Goal: Information Seeking & Learning: Learn about a topic

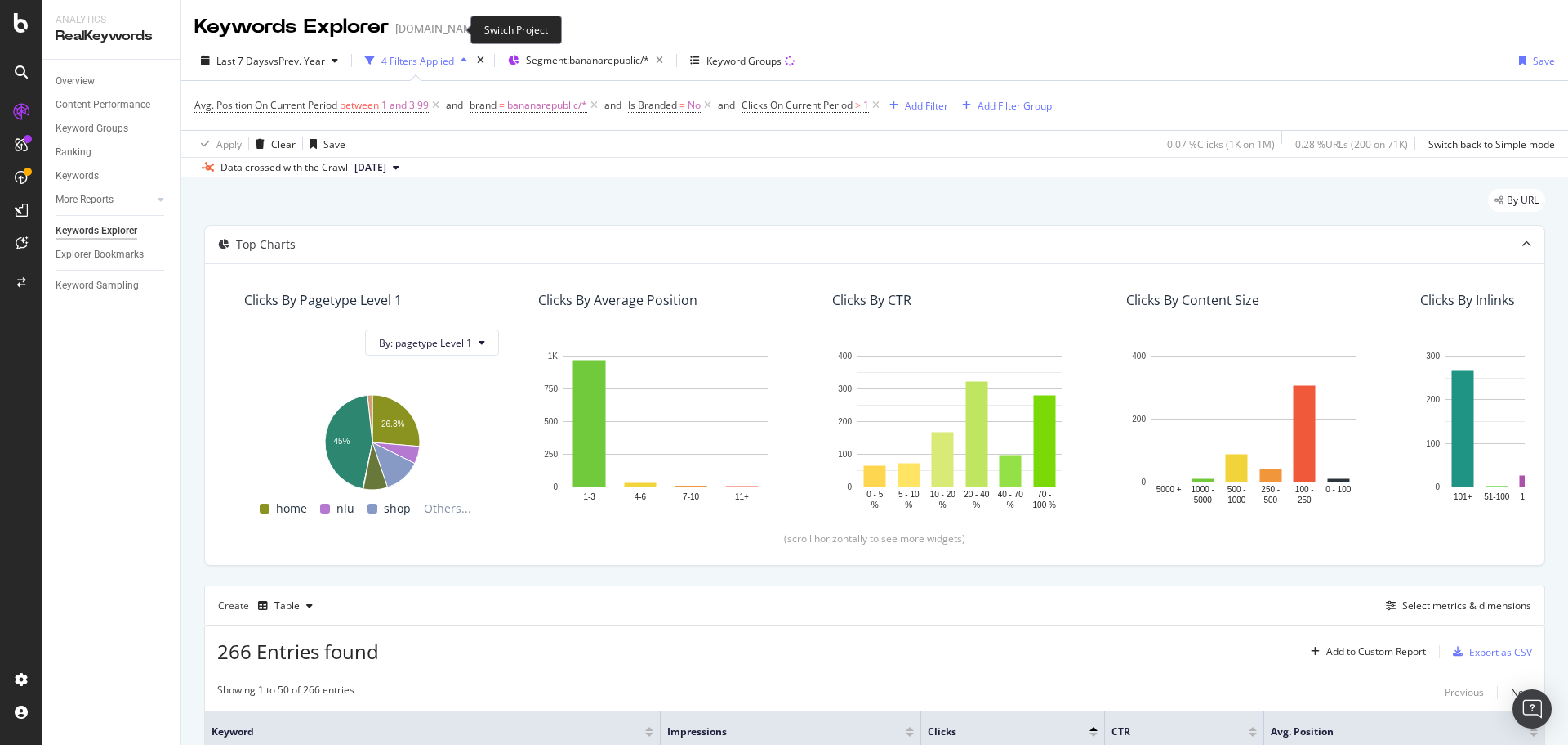
click at [490, 34] on icon "arrow-right-arrow-left" at bounding box center [494, 28] width 10 height 12
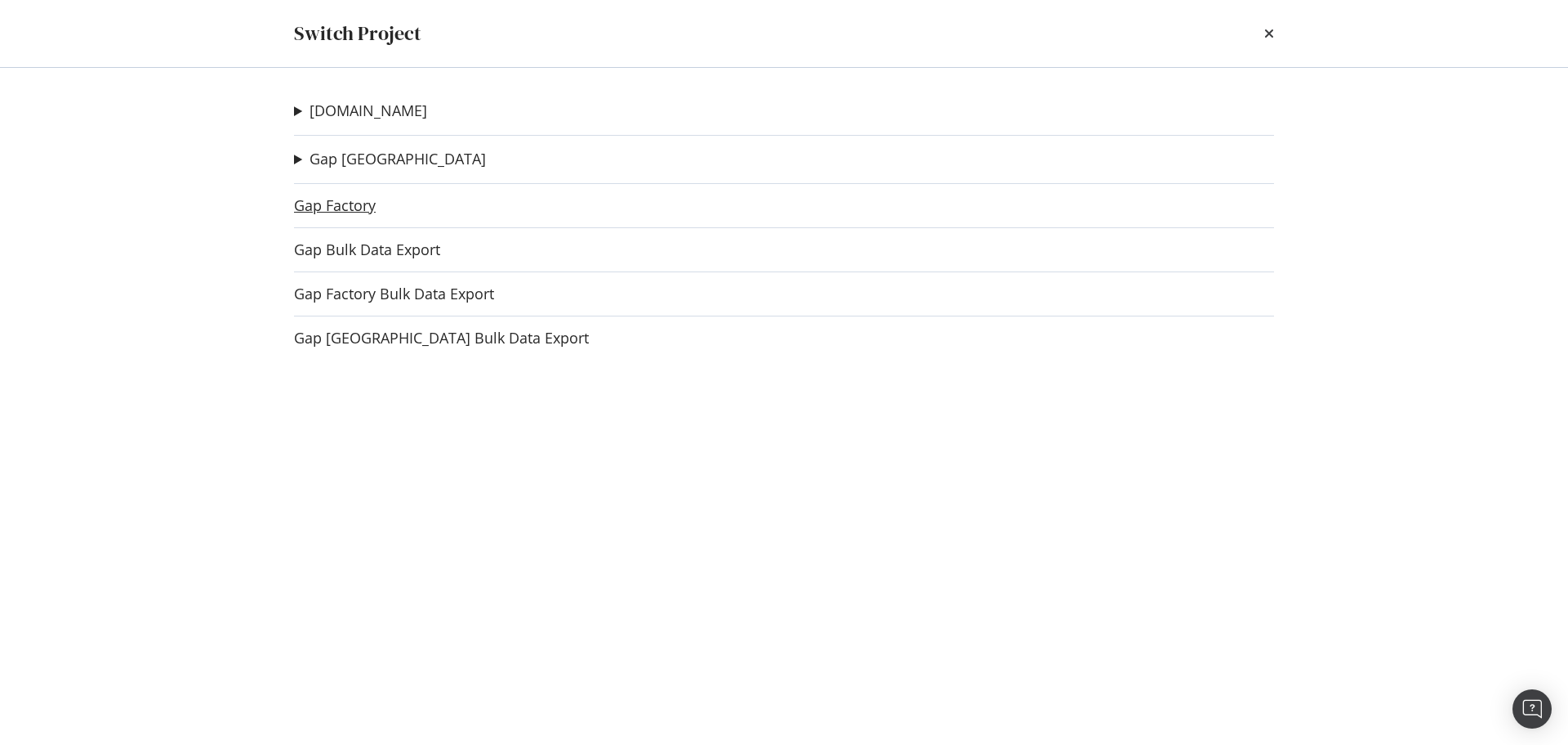
click at [355, 213] on link "Gap Factory" at bounding box center [335, 205] width 82 height 17
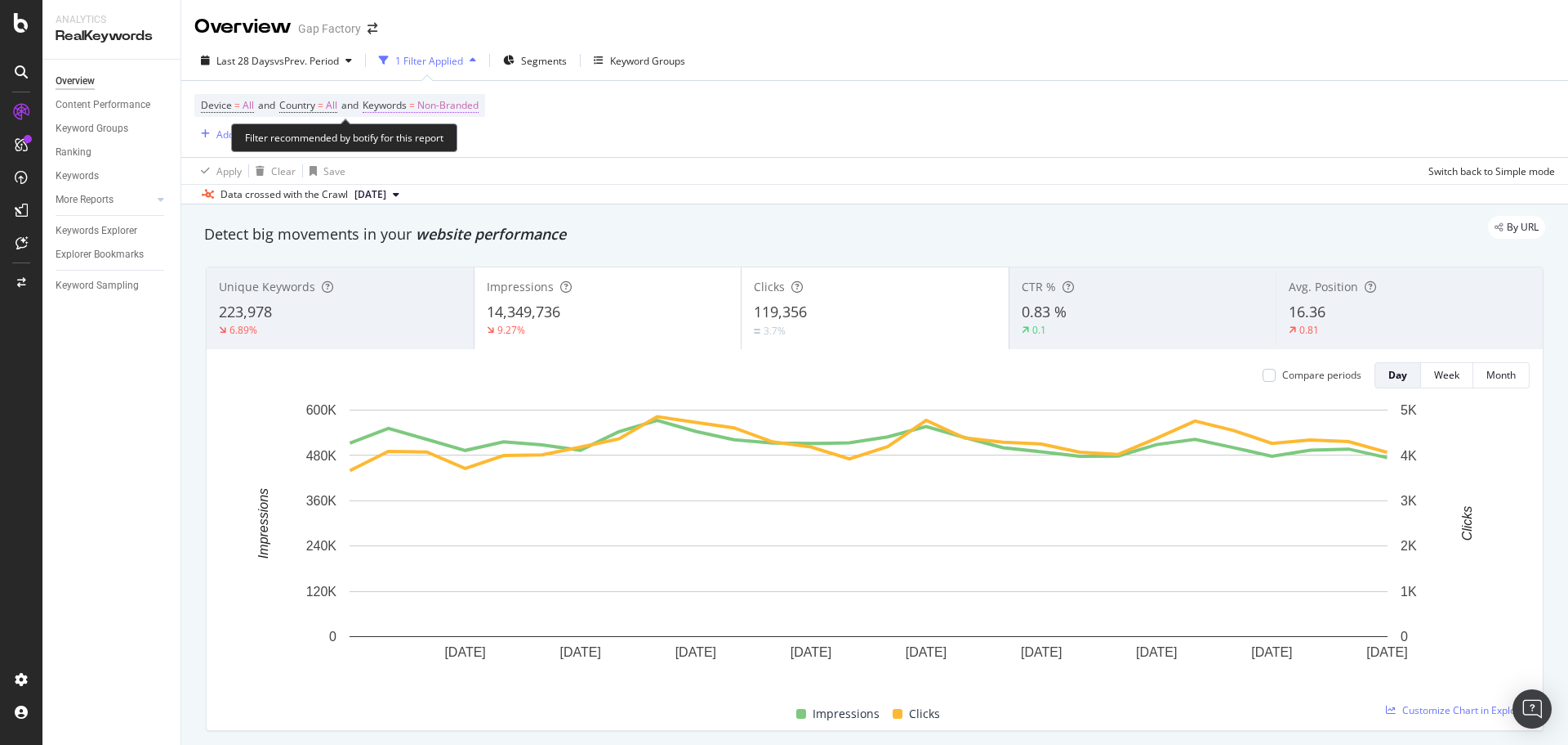
click at [448, 105] on span "Non-Branded" at bounding box center [448, 105] width 62 height 23
click at [442, 150] on span "Non-Branded" at bounding box center [420, 142] width 68 height 14
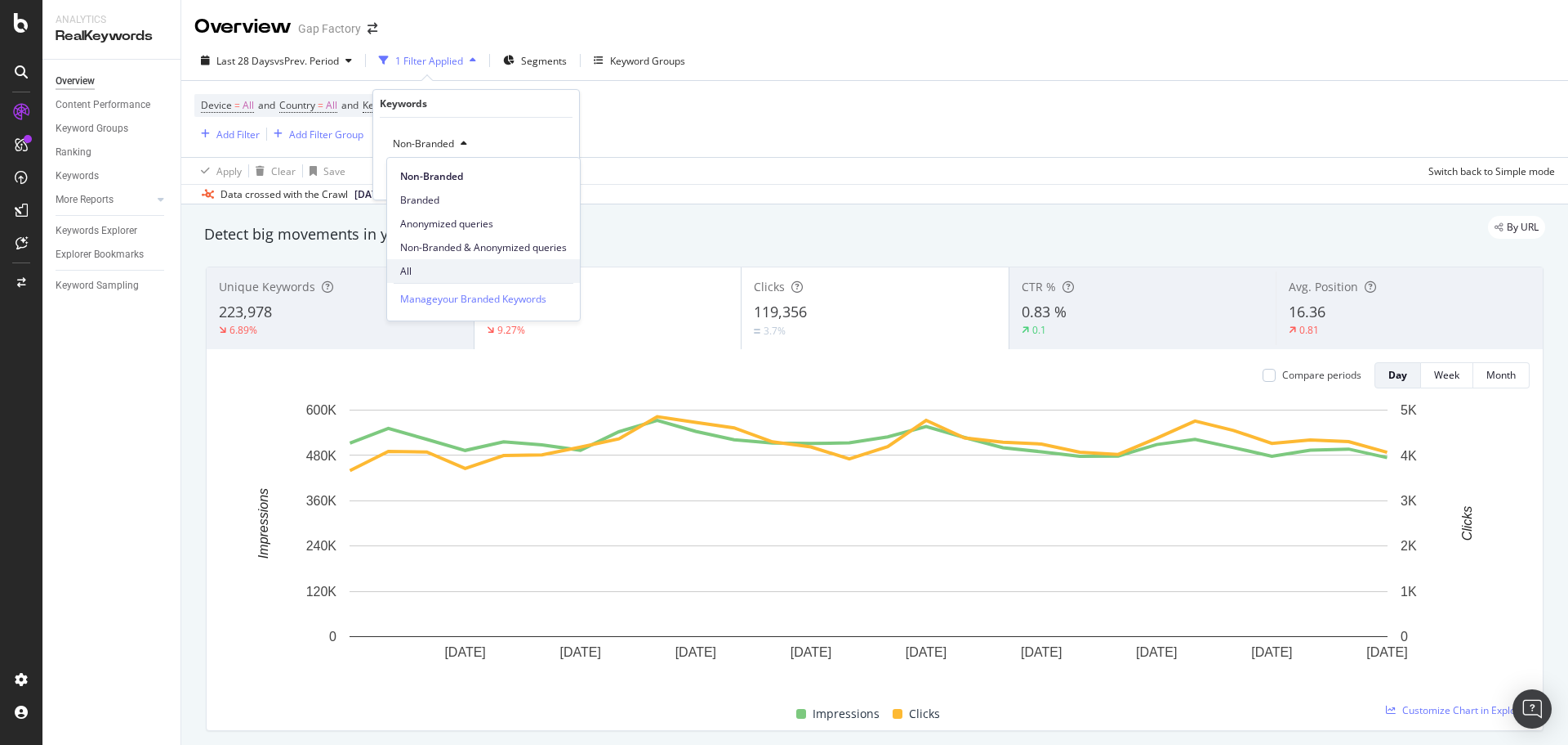
click at [443, 276] on span "All" at bounding box center [483, 271] width 167 height 15
click at [541, 179] on div "Apply" at bounding box center [553, 178] width 25 height 14
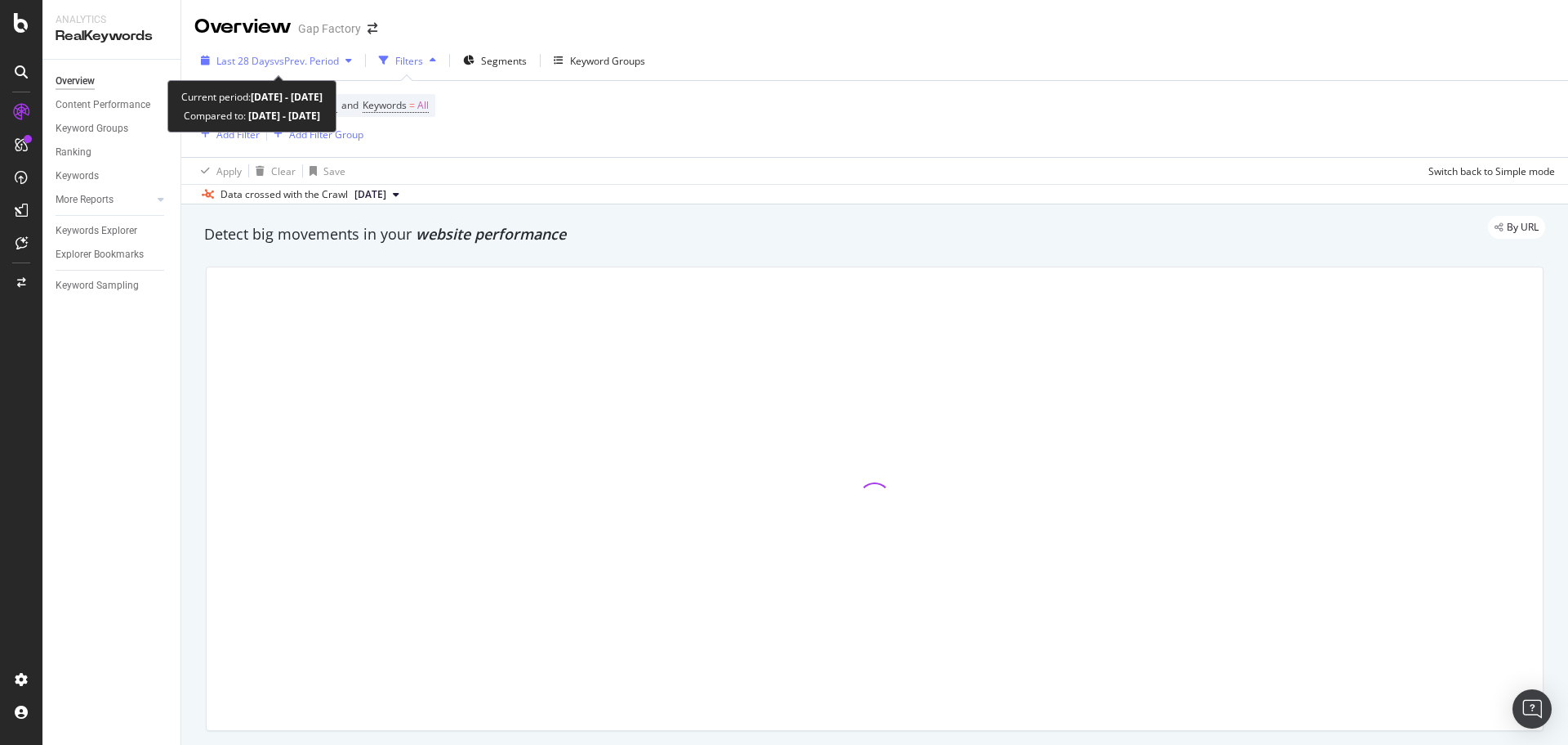
click at [272, 60] on span "Last 28 Days" at bounding box center [246, 60] width 58 height 14
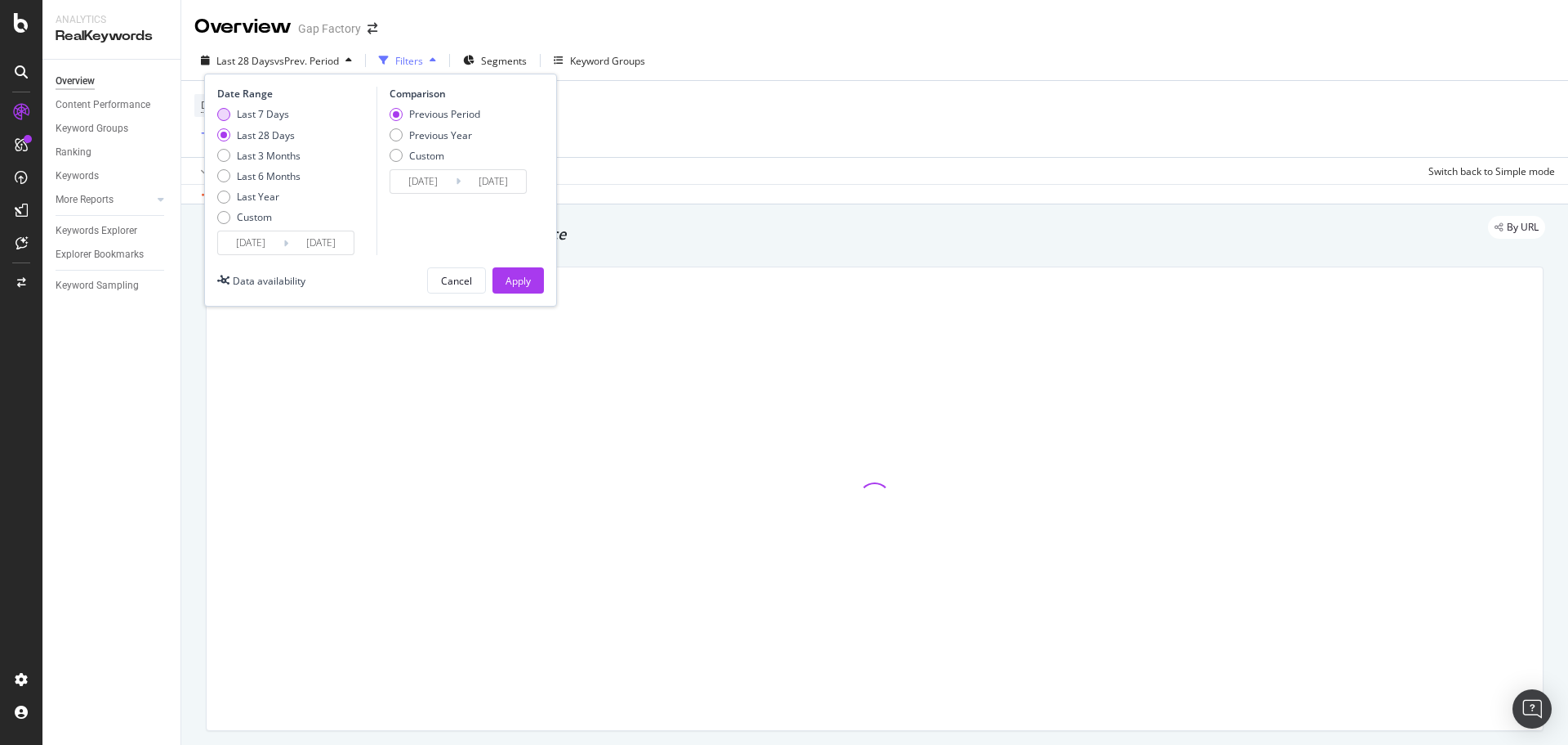
click at [230, 112] on div "Last 7 Days" at bounding box center [259, 113] width 83 height 14
type input "[DATE]"
click at [433, 150] on div "Custom" at bounding box center [426, 155] width 35 height 14
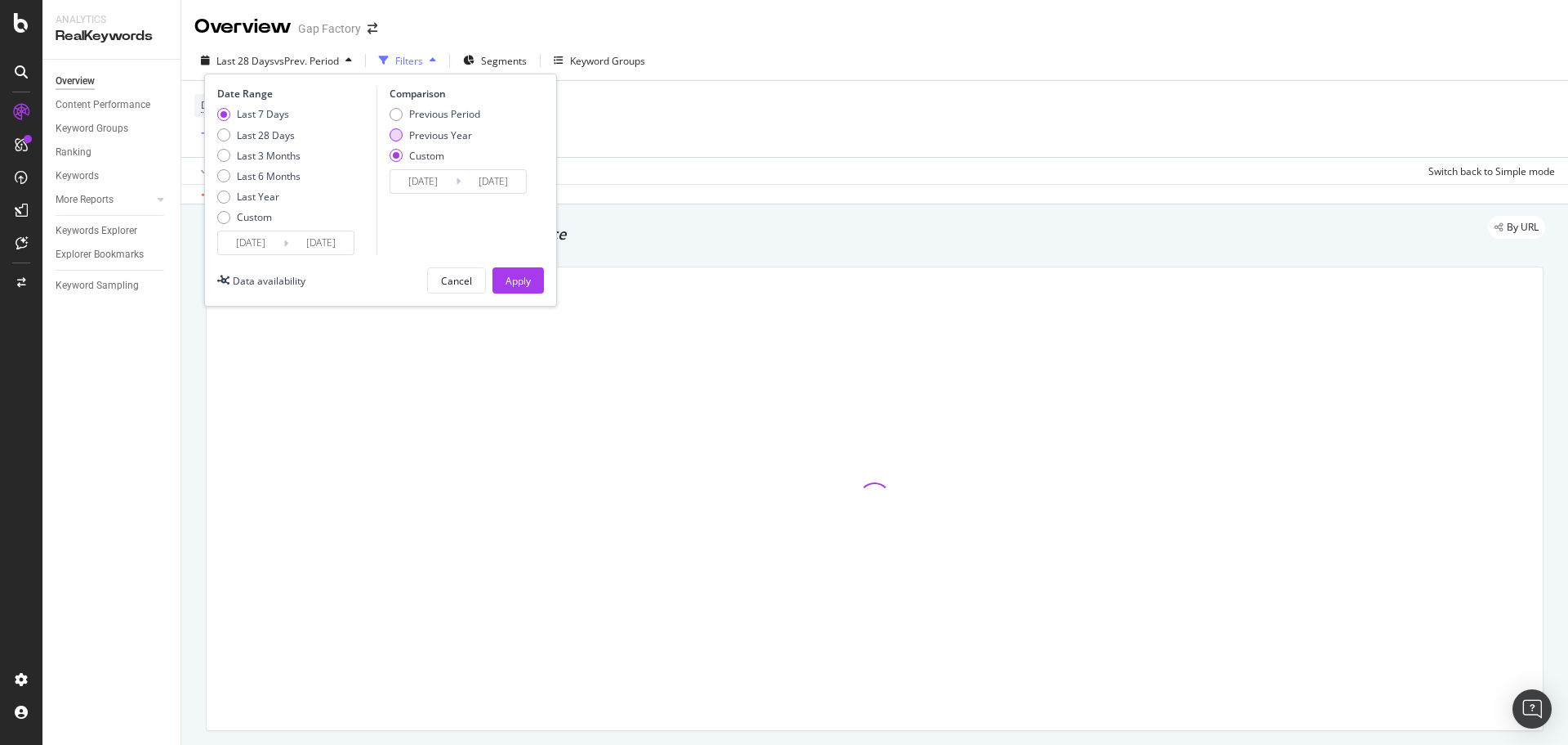
click at [433, 138] on div "Previous Year" at bounding box center [440, 134] width 63 height 14
type input "[DATE]"
click at [514, 276] on div "Apply" at bounding box center [519, 280] width 25 height 14
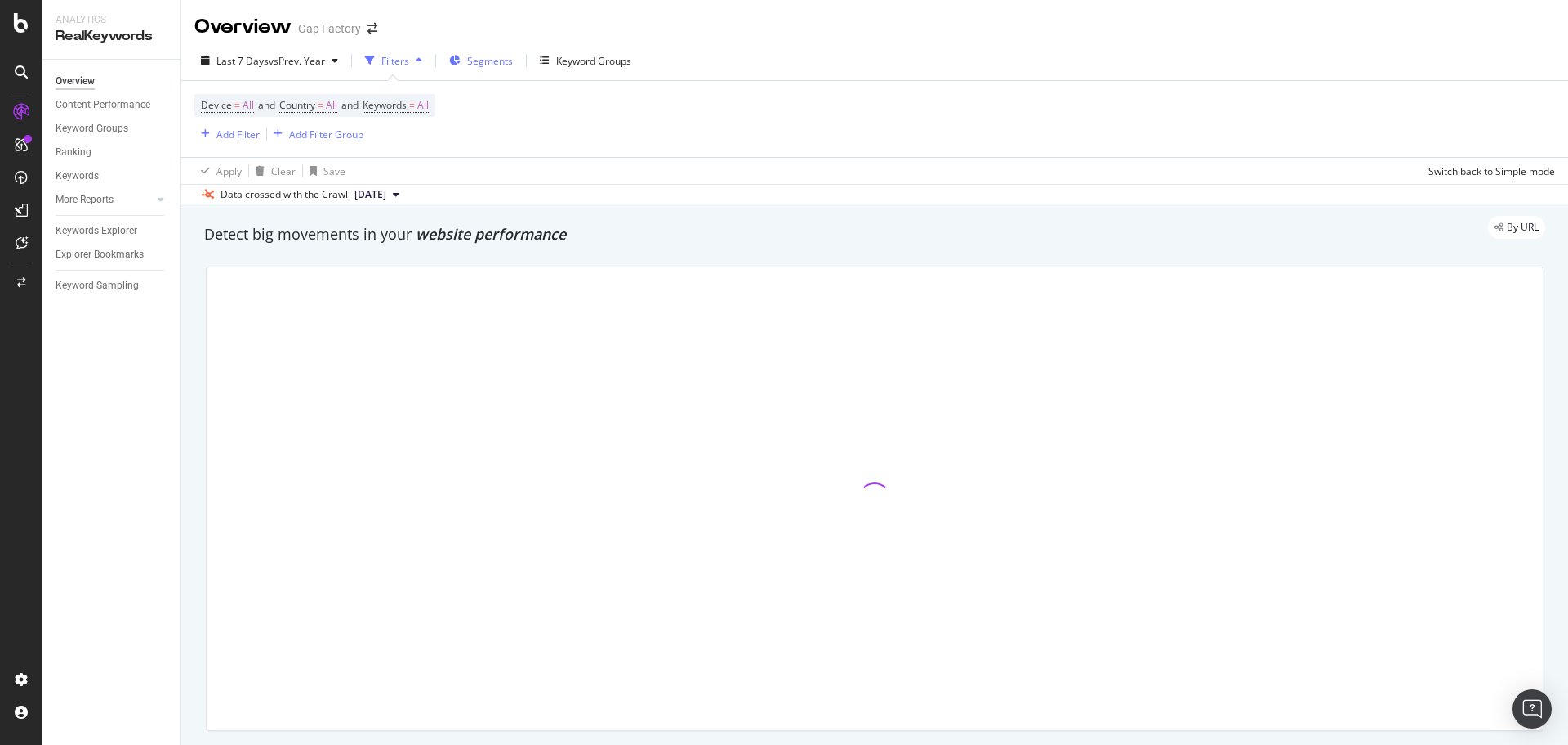
click at [507, 64] on span "Segments" at bounding box center [490, 60] width 45 height 14
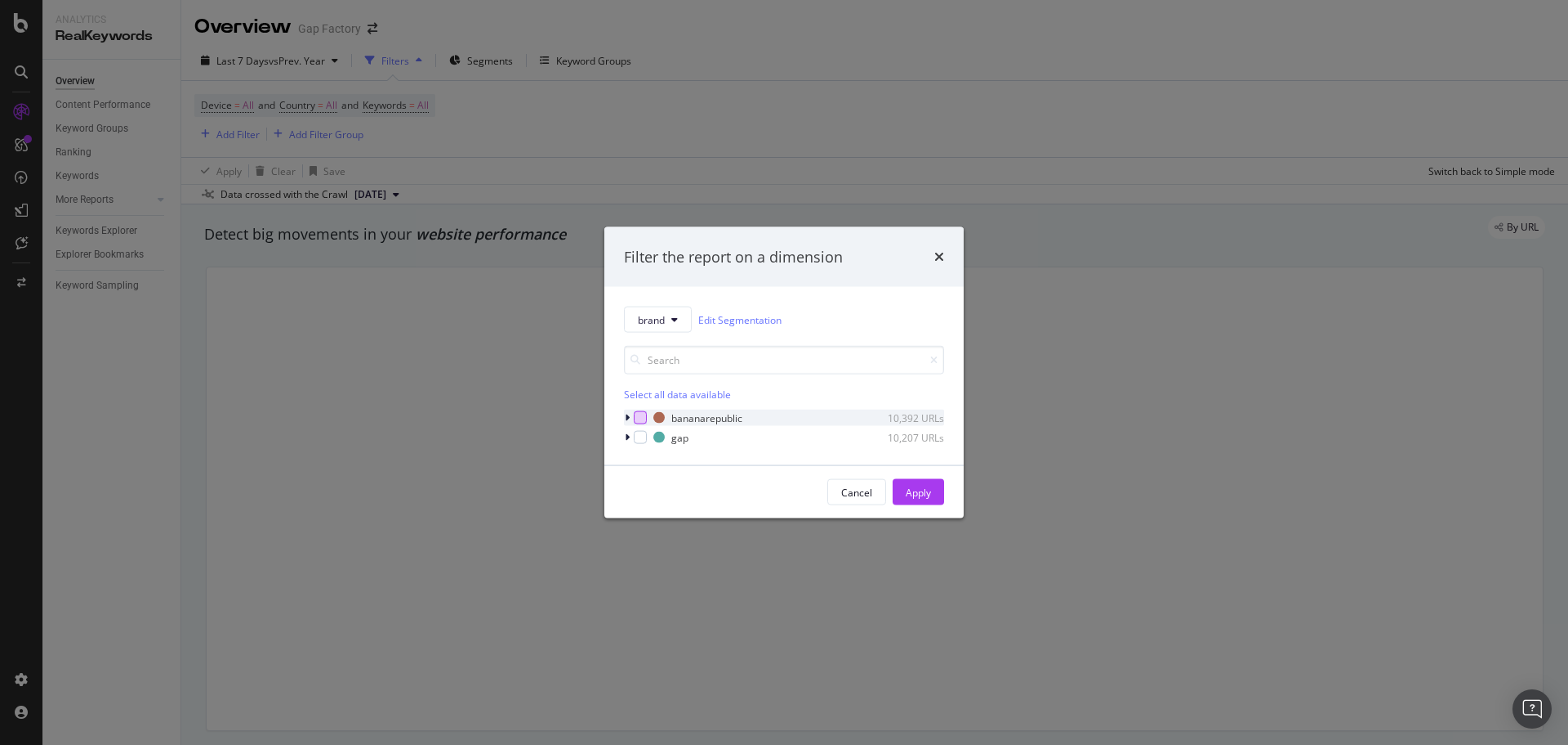
click at [634, 416] on div "modal" at bounding box center [640, 417] width 13 height 13
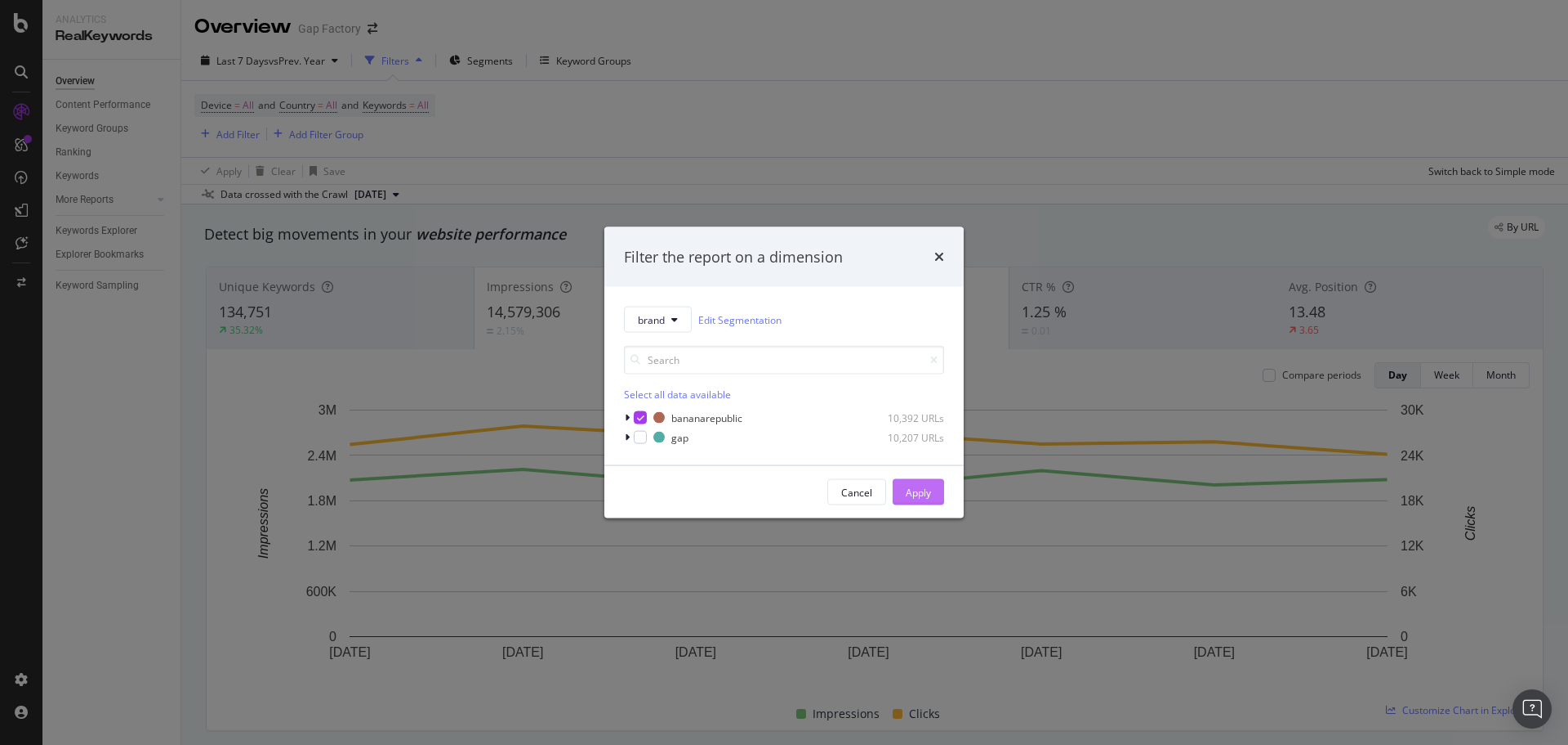
click at [916, 485] on div "Apply" at bounding box center [919, 491] width 25 height 14
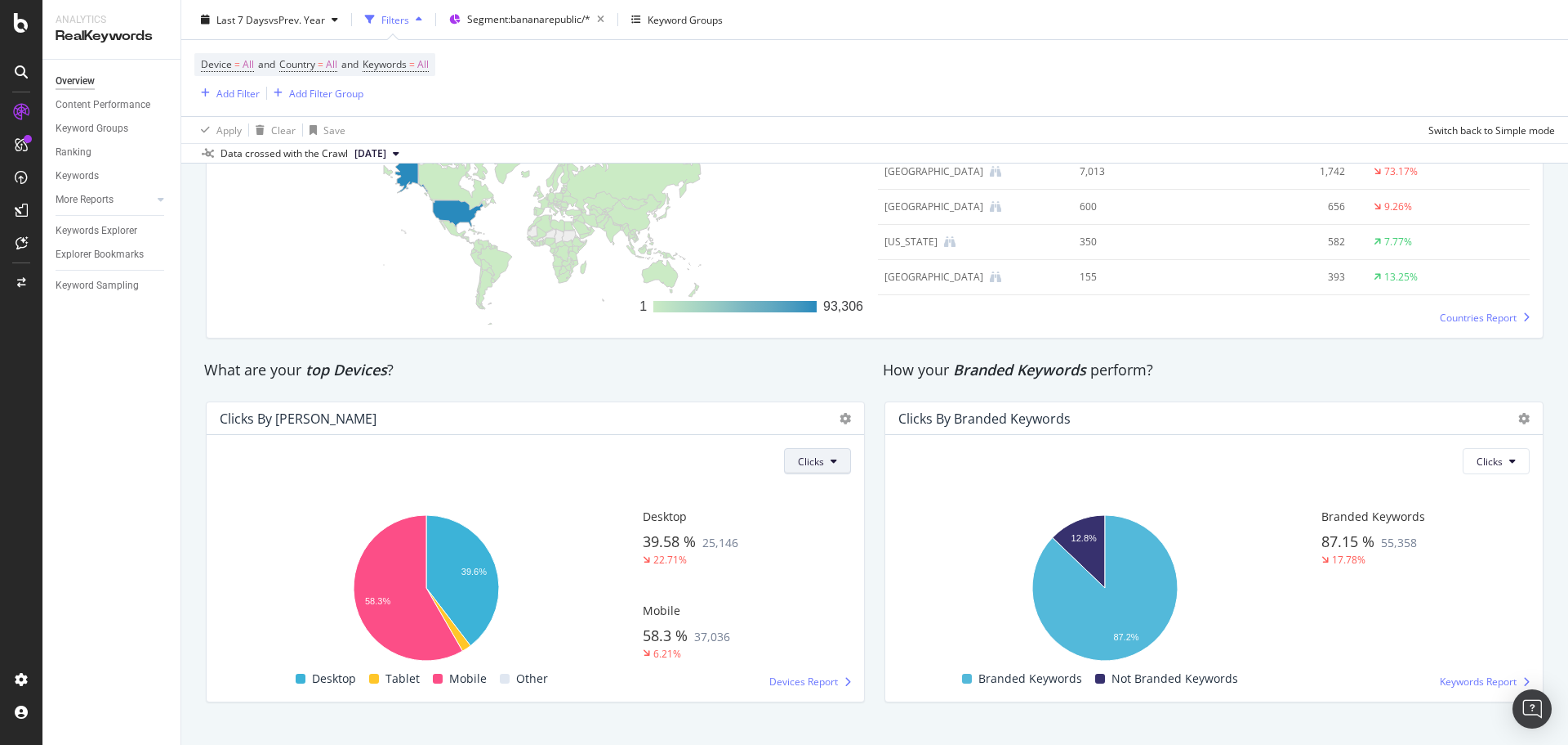
scroll to position [2568, 0]
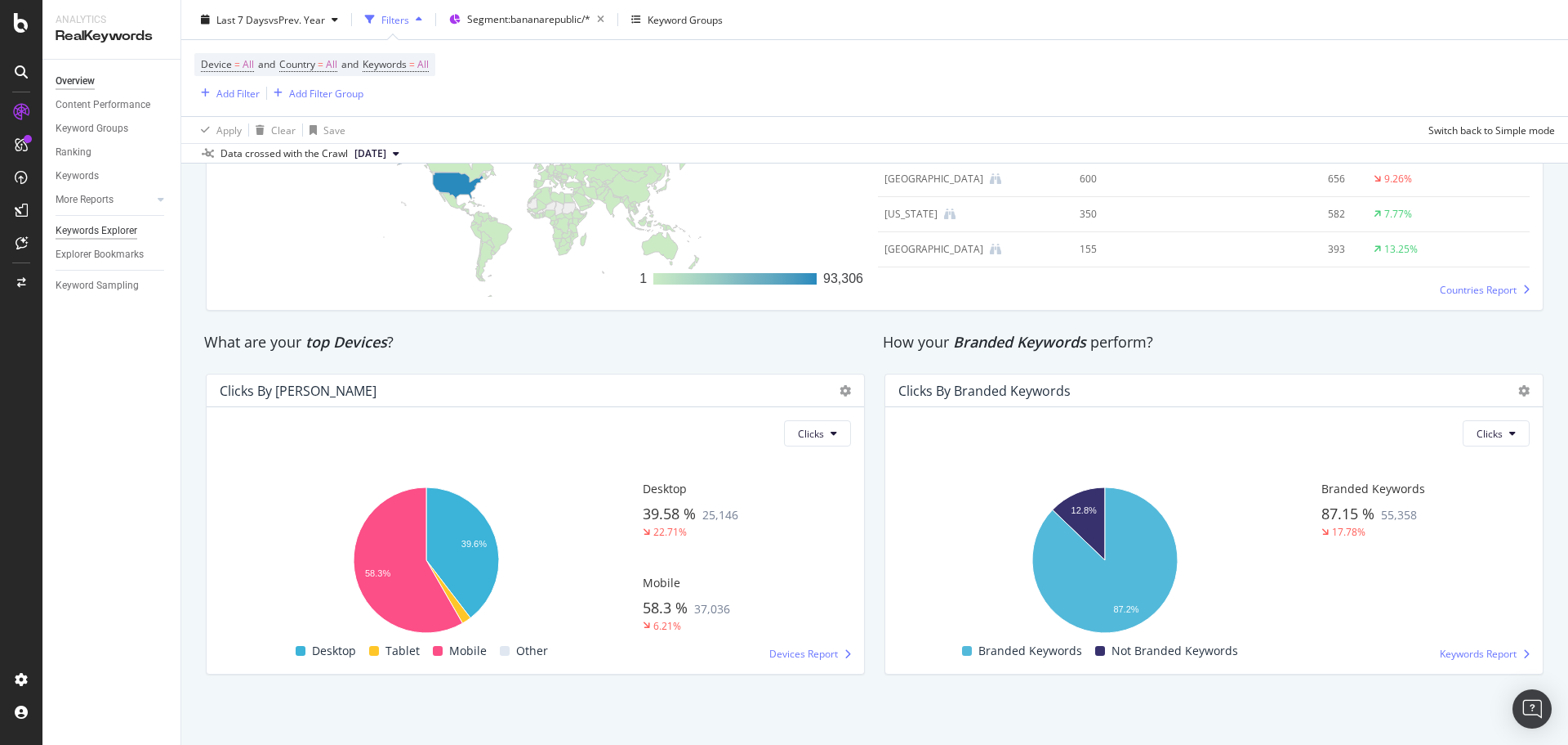
click at [72, 234] on div "Keywords Explorer" at bounding box center [96, 230] width 82 height 17
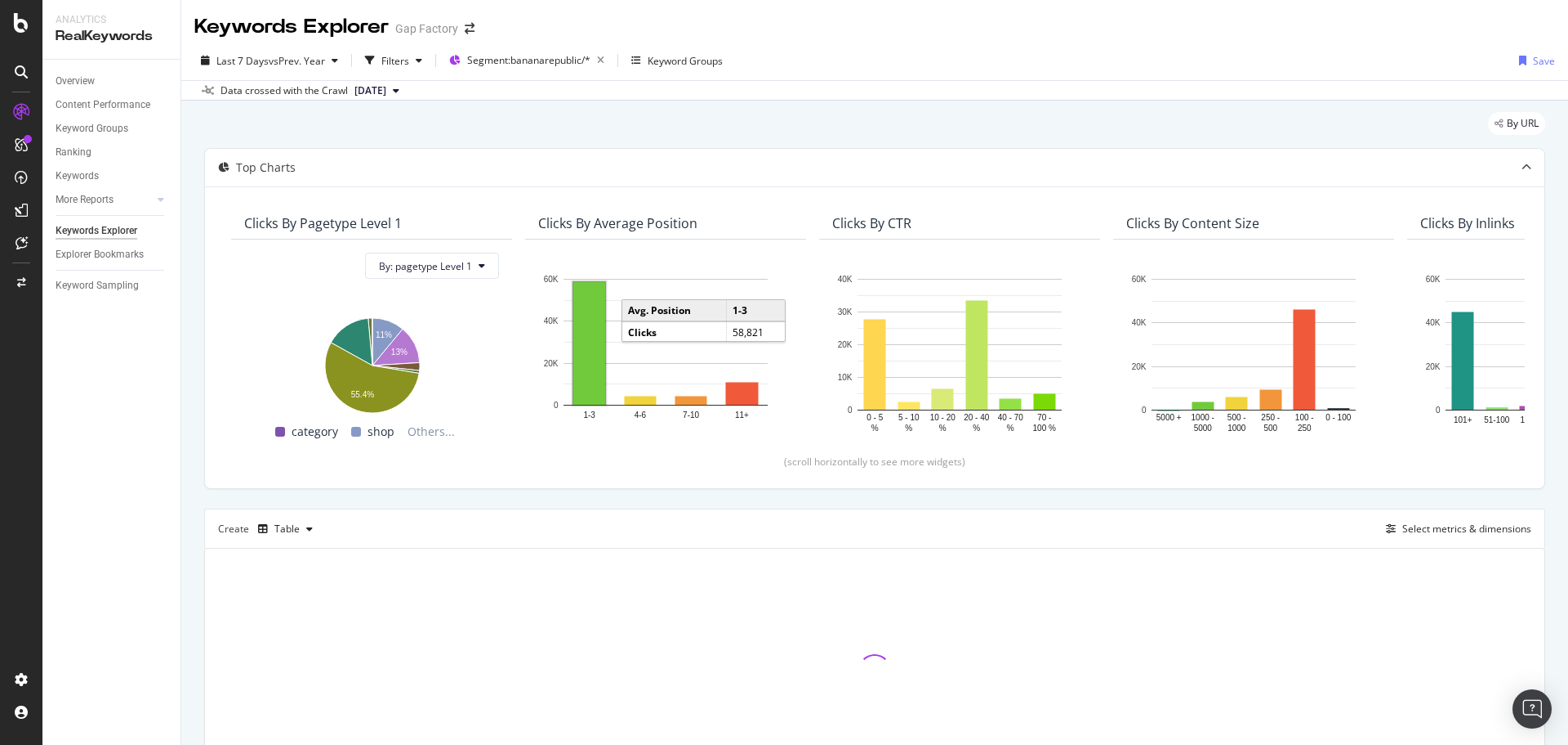
click at [595, 351] on rect "A chart." at bounding box center [589, 343] width 32 height 123
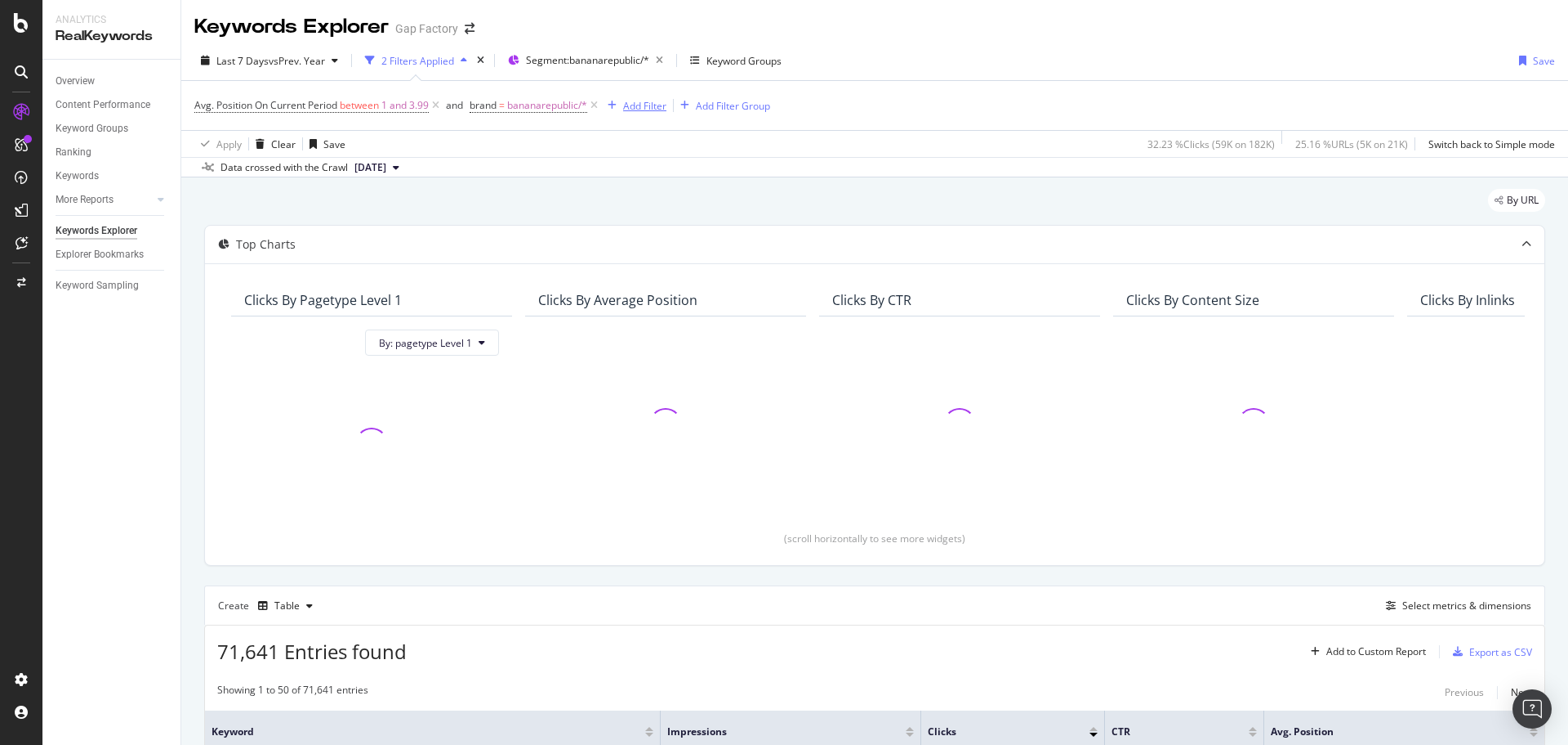
click at [644, 107] on div "Add Filter" at bounding box center [645, 105] width 44 height 14
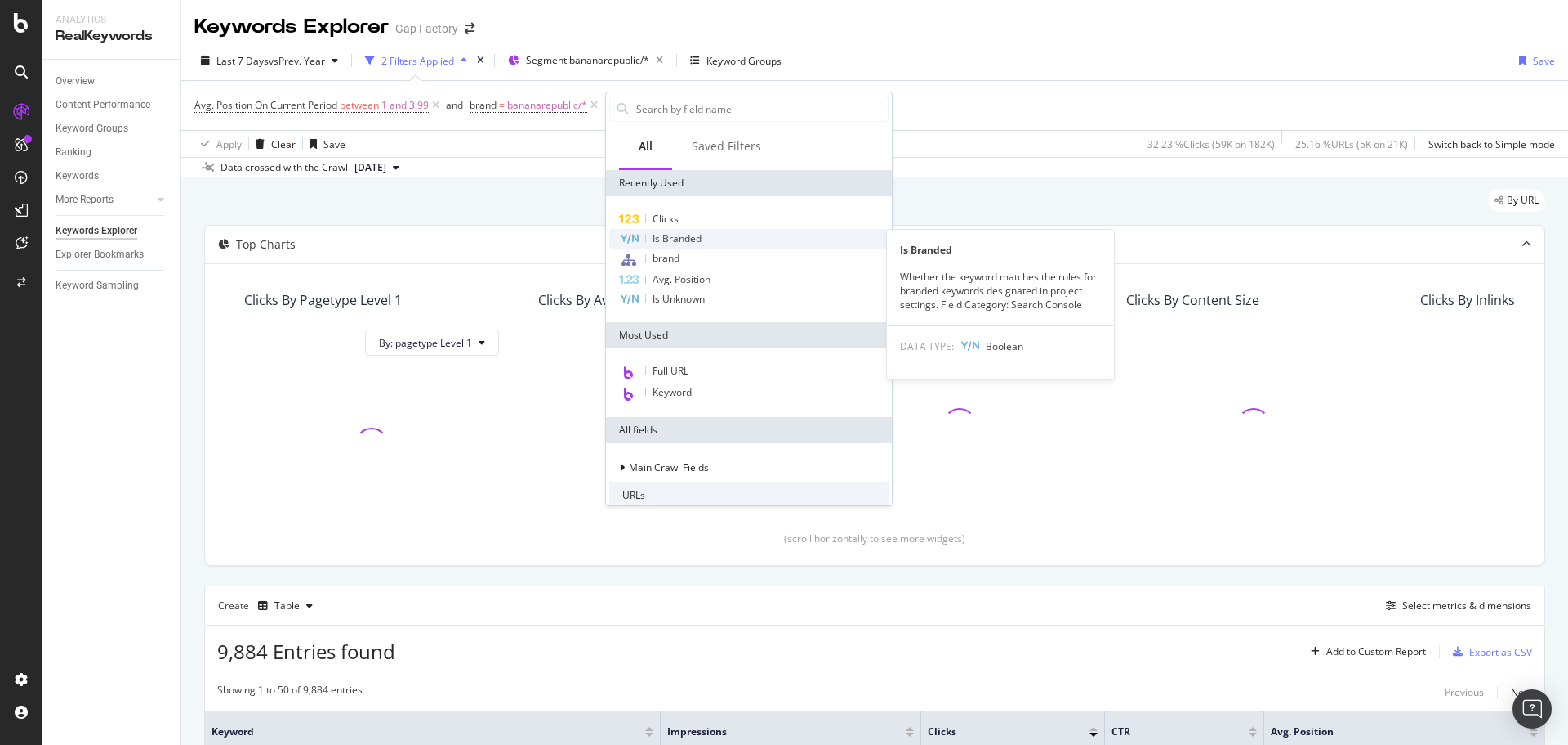
click at [708, 239] on div "Is Branded" at bounding box center [749, 239] width 279 height 20
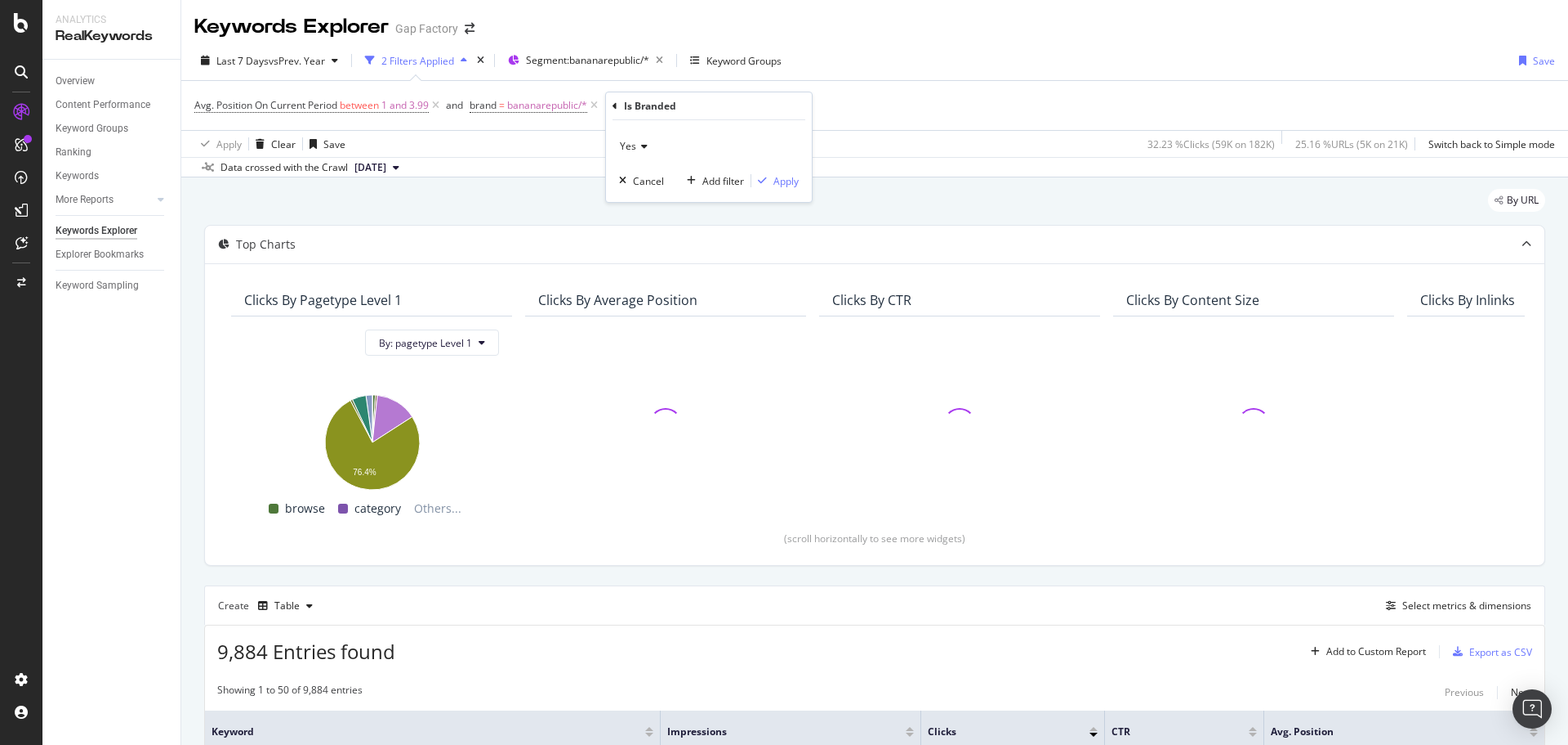
click at [629, 146] on span "Yes" at bounding box center [628, 145] width 16 height 14
click at [679, 206] on div "No" at bounding box center [710, 201] width 175 height 21
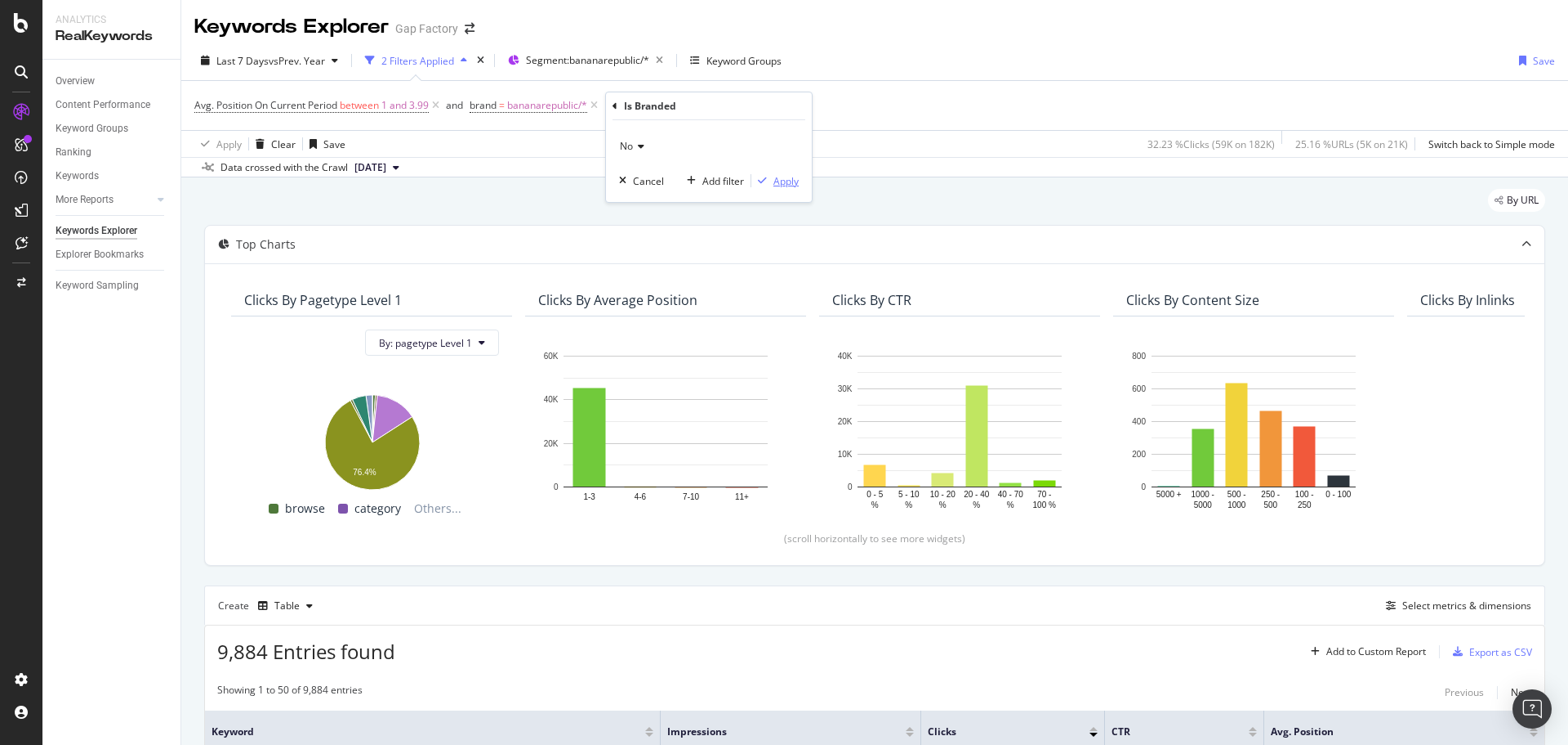
click at [792, 184] on div "Apply" at bounding box center [786, 181] width 25 height 14
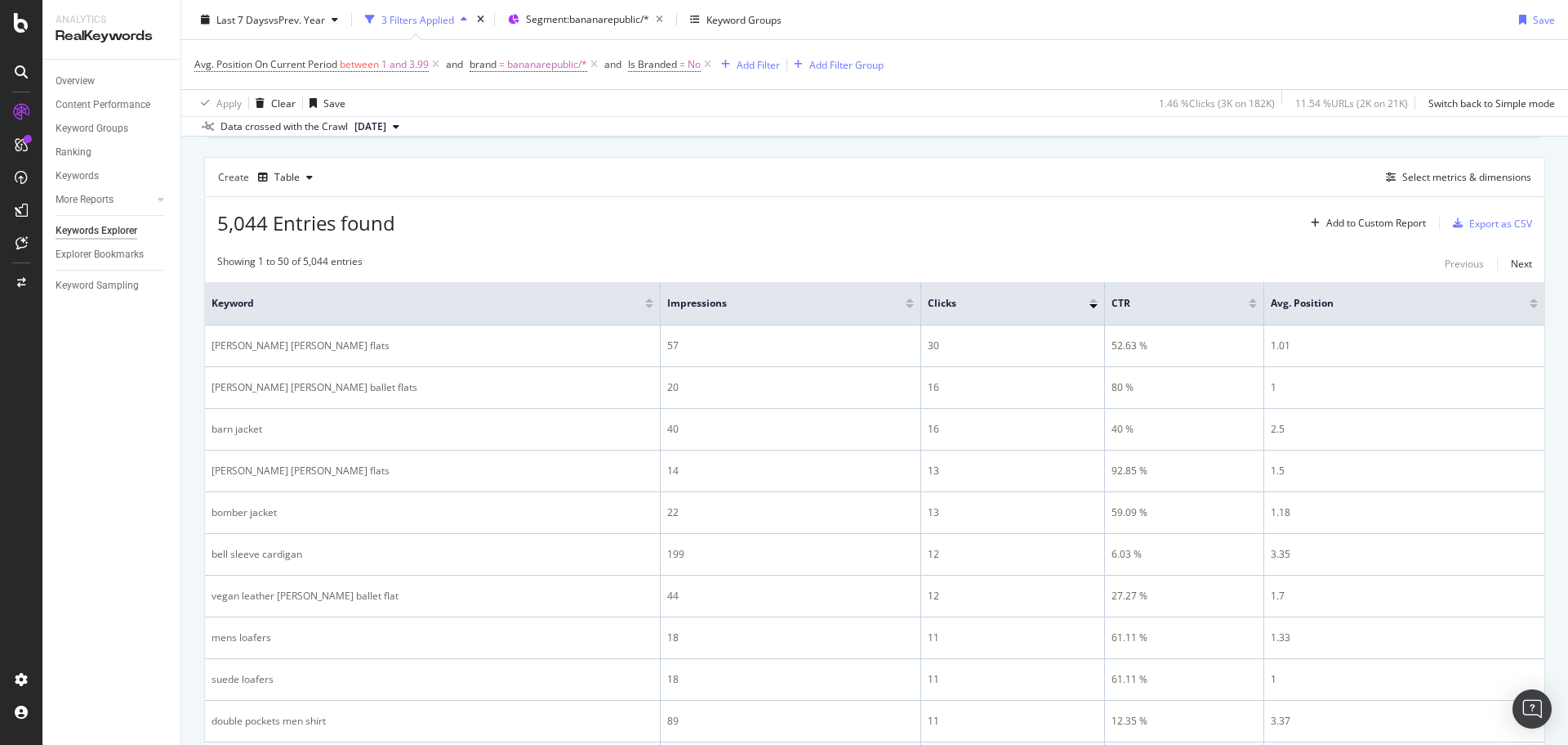
scroll to position [427, 0]
click at [759, 66] on div "Add Filter" at bounding box center [758, 64] width 44 height 14
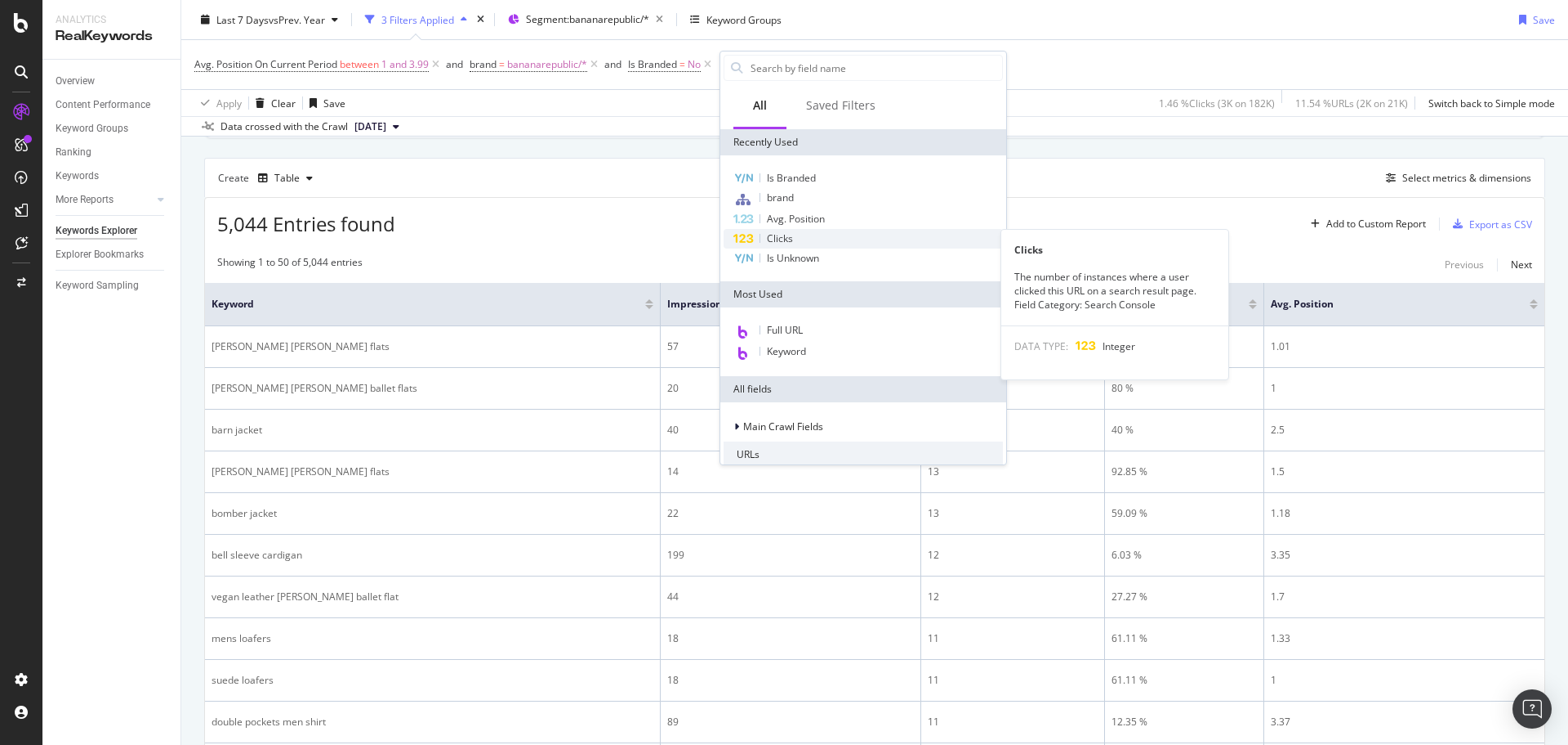
click at [815, 240] on div "Clicks" at bounding box center [863, 239] width 279 height 20
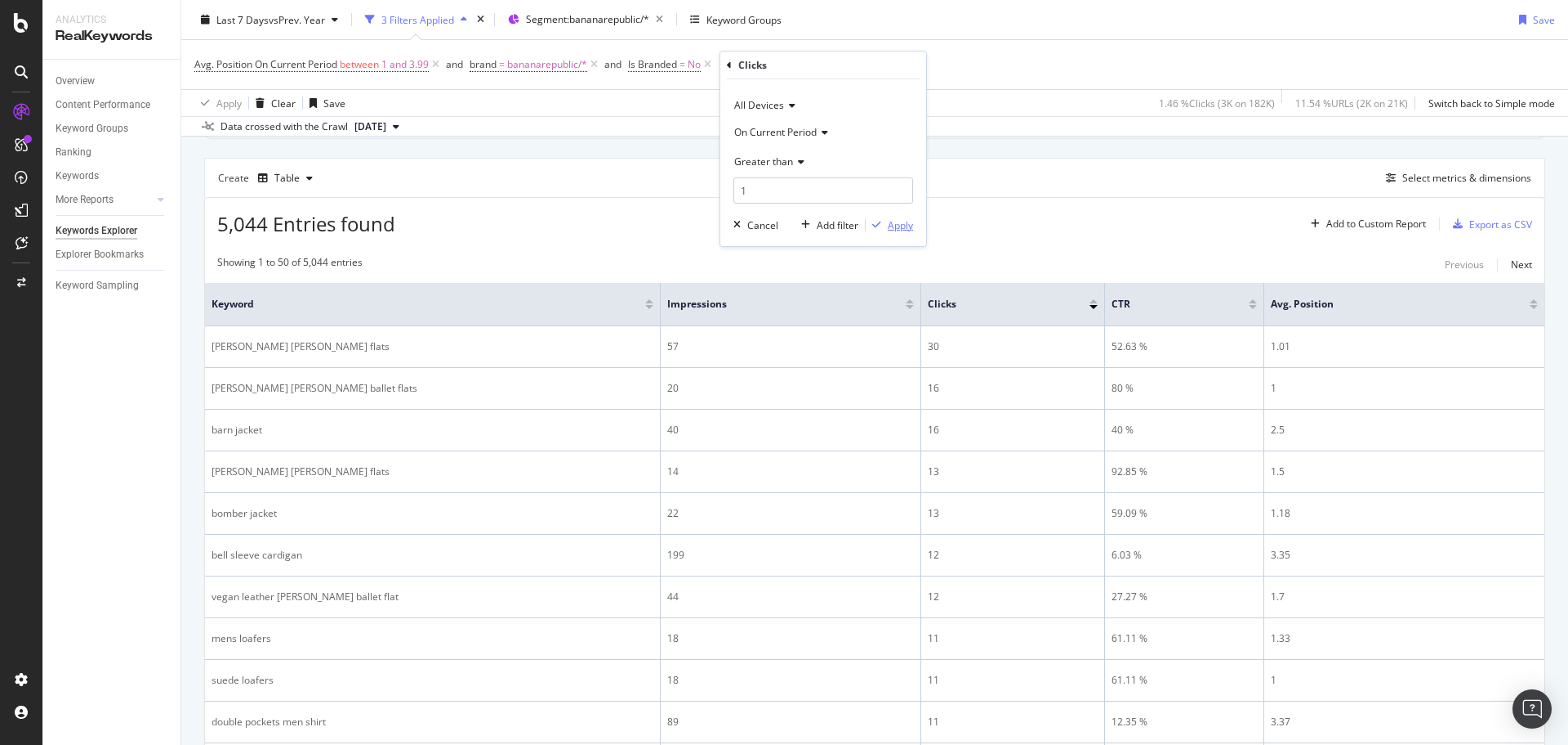
click at [903, 221] on div "Apply" at bounding box center [901, 225] width 25 height 14
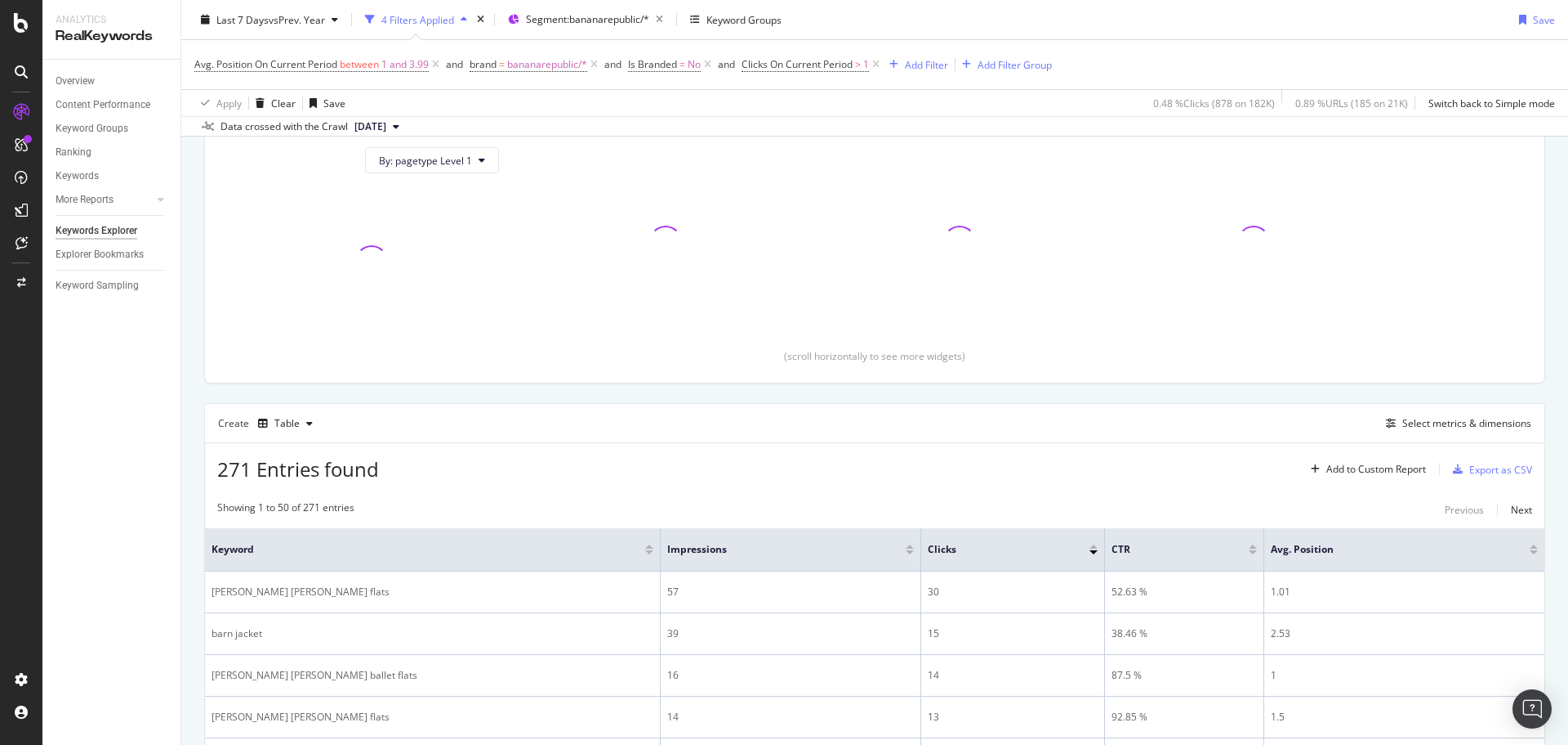
scroll to position [427, 0]
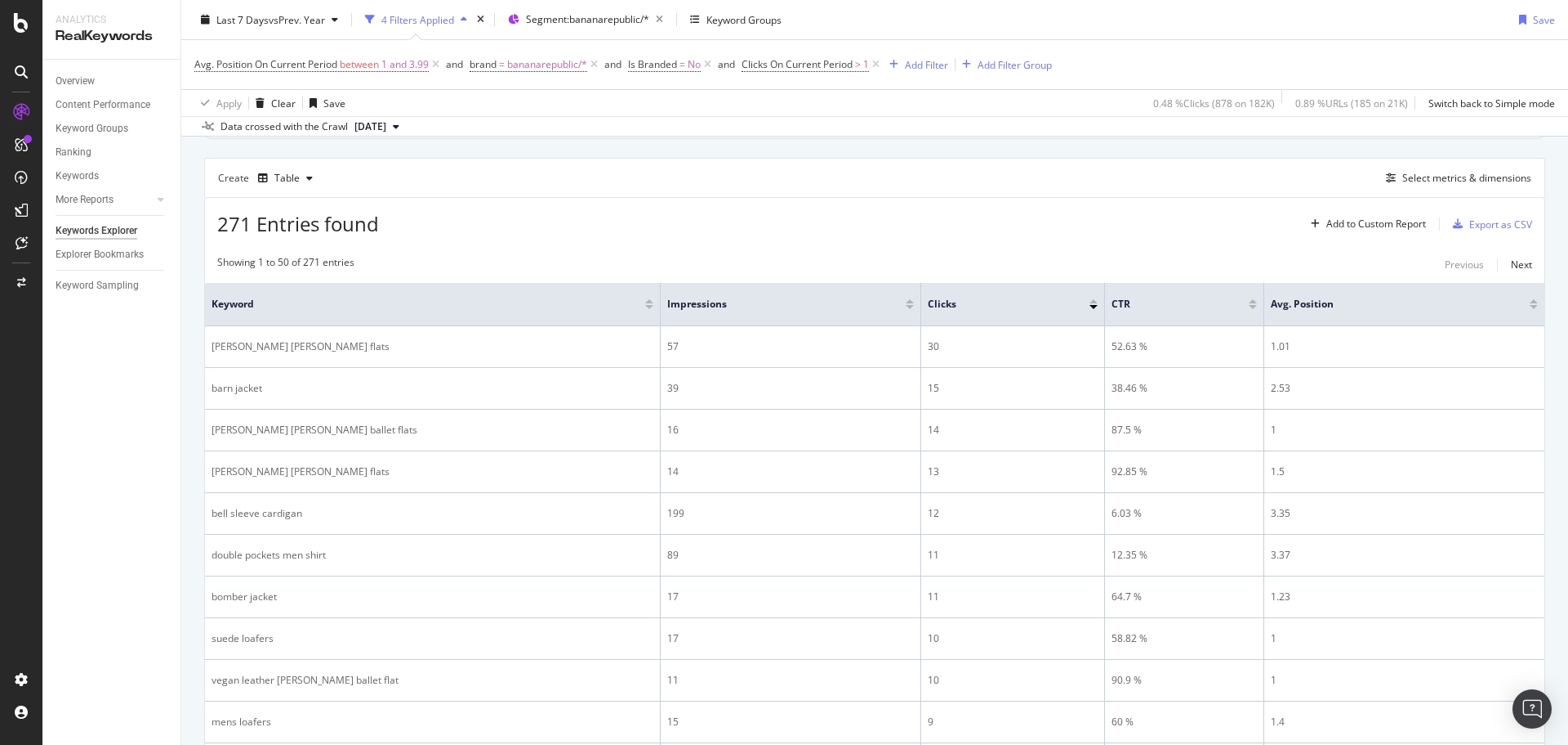
click at [1091, 302] on div at bounding box center [1094, 301] width 8 height 5
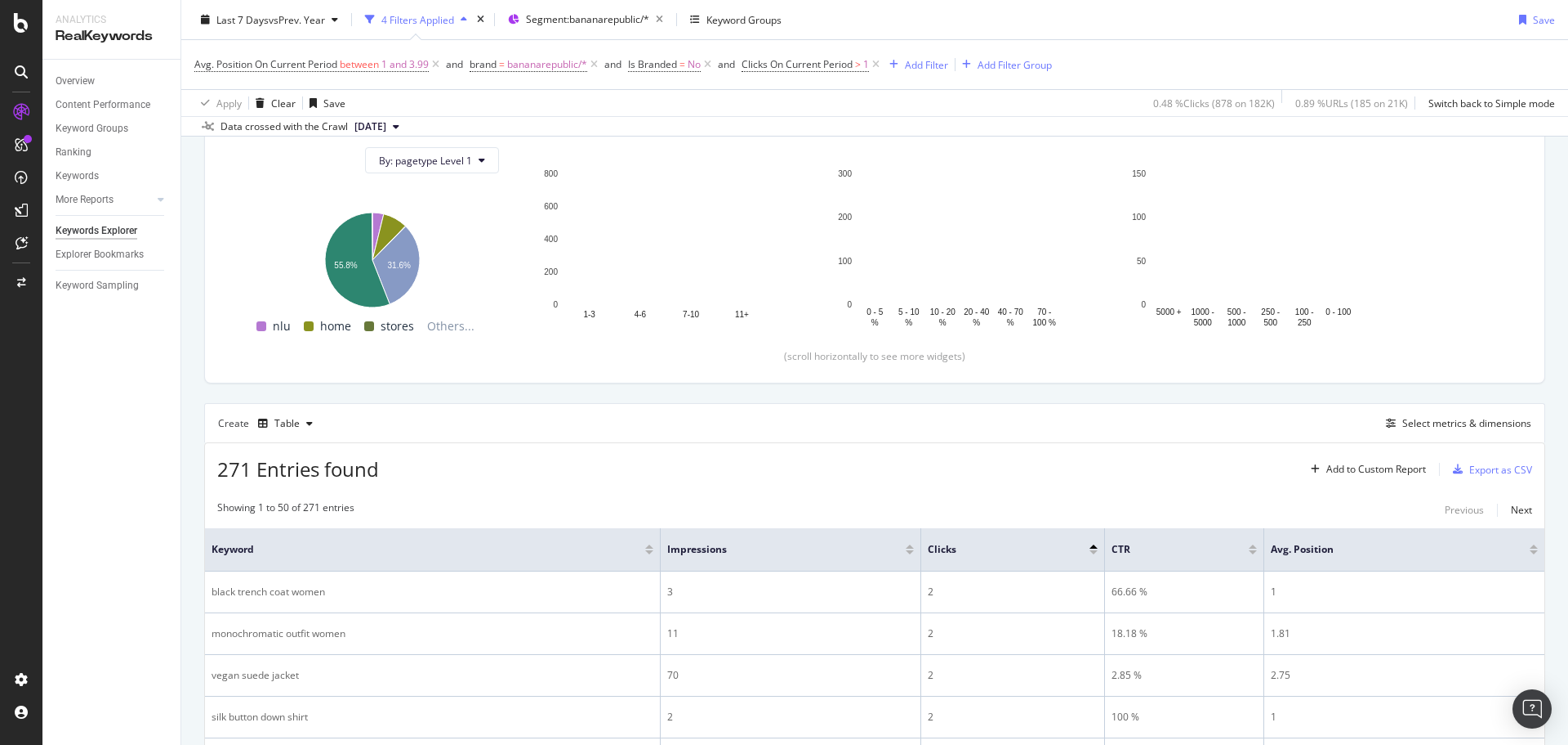
scroll to position [427, 0]
